Goal: Information Seeking & Learning: Learn about a topic

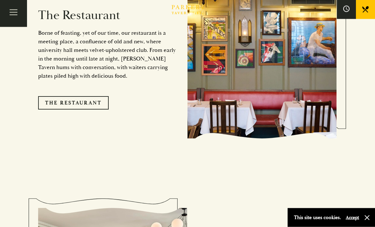
scroll to position [567, 0]
click at [71, 102] on link "The Restaurant" at bounding box center [73, 102] width 71 height 13
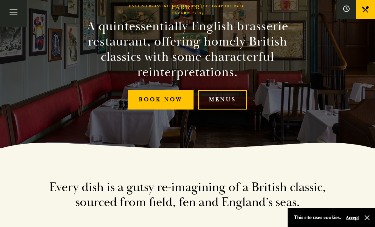
scroll to position [78, 0]
click at [218, 109] on link "Menus" at bounding box center [222, 99] width 49 height 19
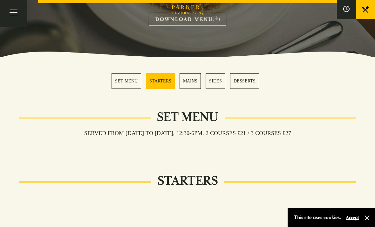
scroll to position [134, 0]
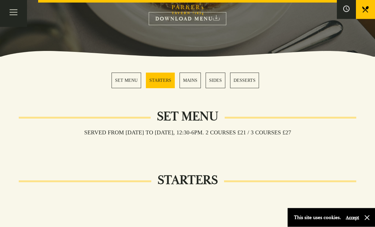
click at [189, 79] on link "MAINS" at bounding box center [190, 81] width 21 height 16
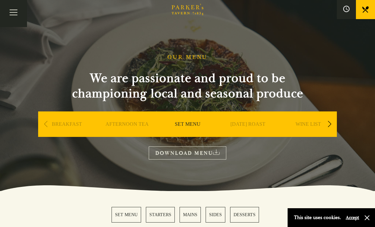
click at [14, 11] on button "Toggle navigation" at bounding box center [13, 13] width 27 height 27
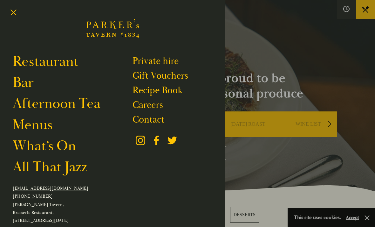
click at [44, 133] on link "Menus" at bounding box center [33, 124] width 40 height 17
